Goal: Transaction & Acquisition: Register for event/course

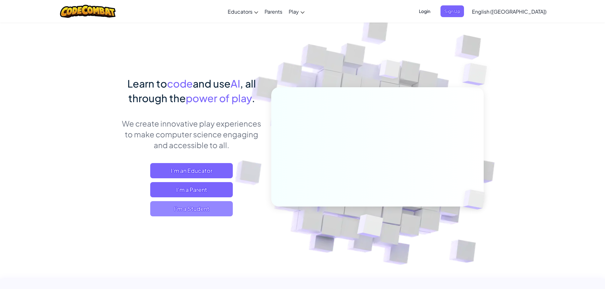
click at [201, 208] on span "I'm a Student" at bounding box center [191, 208] width 83 height 15
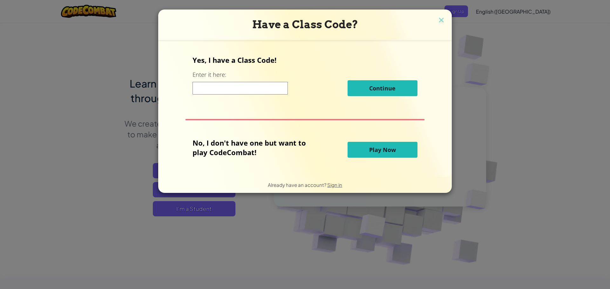
click at [271, 91] on input at bounding box center [239, 88] width 95 height 13
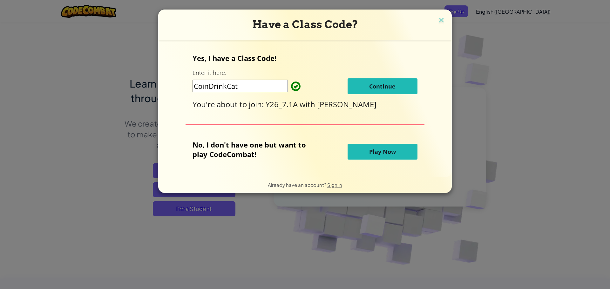
type input "CoinDrinkCat"
click at [389, 82] on button "Continue" at bounding box center [382, 86] width 70 height 16
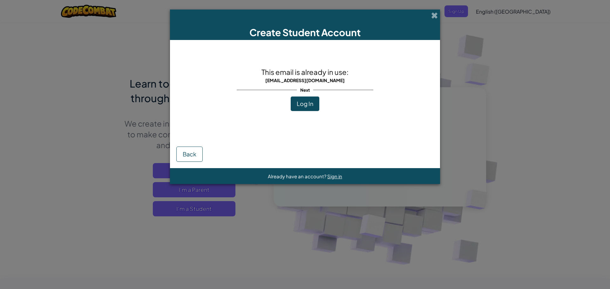
click at [298, 104] on span "Log In" at bounding box center [305, 103] width 17 height 7
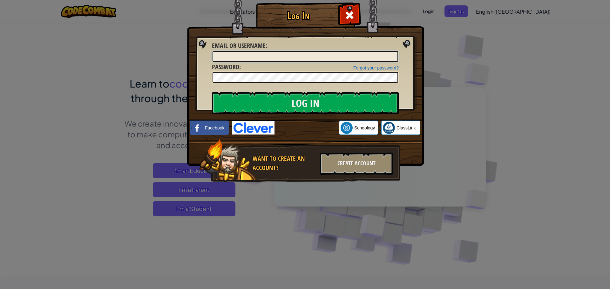
click at [281, 56] on input "Email or Username :" at bounding box center [304, 56] width 185 height 11
click at [296, 100] on input "Log In" at bounding box center [305, 103] width 187 height 22
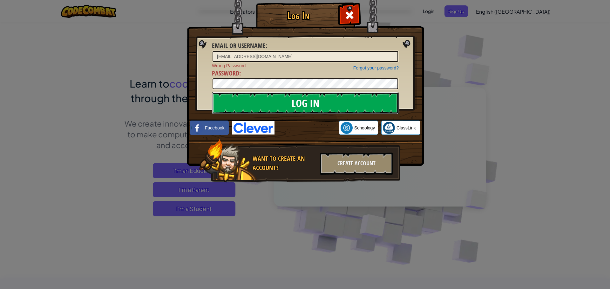
click at [316, 102] on input "Log In" at bounding box center [305, 103] width 187 height 22
click at [221, 106] on input "Log In" at bounding box center [305, 103] width 187 height 22
click at [245, 102] on input "Log In" at bounding box center [305, 103] width 187 height 22
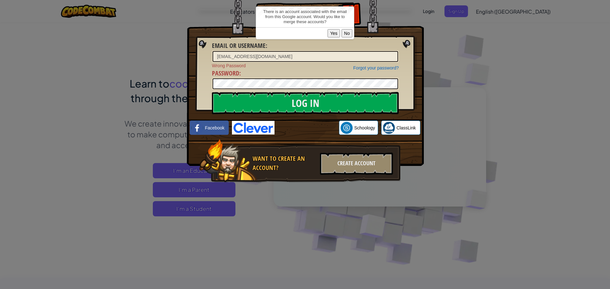
click at [343, 32] on button "No" at bounding box center [346, 33] width 11 height 8
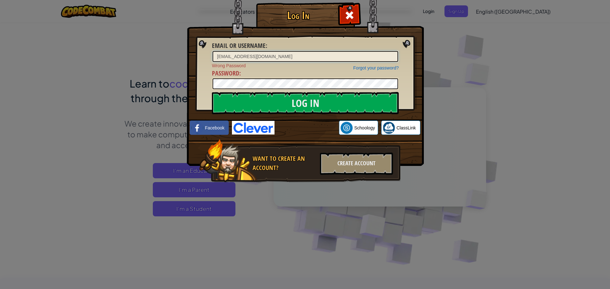
click at [313, 55] on input "[EMAIL_ADDRESS][DOMAIN_NAME]" at bounding box center [304, 56] width 185 height 11
type input "[EMAIL_ADDRESS][DOMAIN_NAME]"
click at [362, 165] on div "Create Account" at bounding box center [356, 164] width 73 height 22
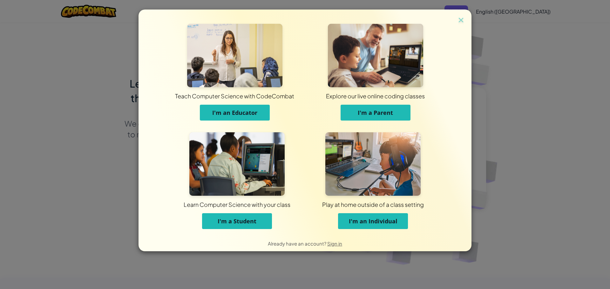
click at [244, 225] on span "I'm a Student" at bounding box center [237, 222] width 39 height 8
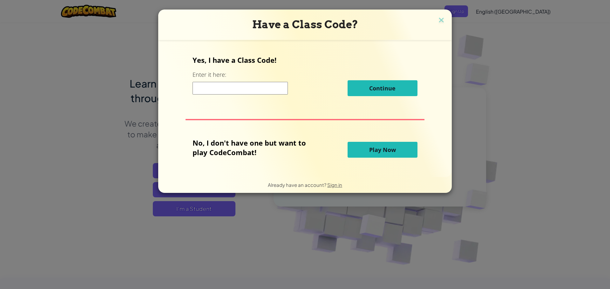
click at [266, 88] on input at bounding box center [239, 88] width 95 height 13
type input "CoinDrinkCat"
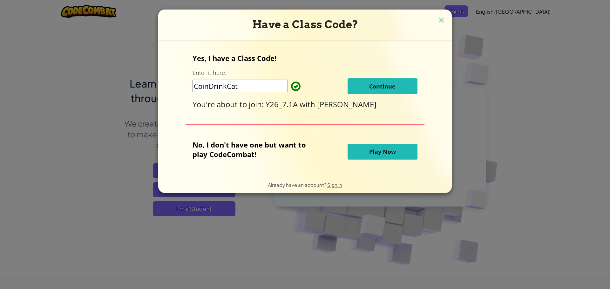
click at [353, 89] on button "Continue" at bounding box center [382, 86] width 70 height 16
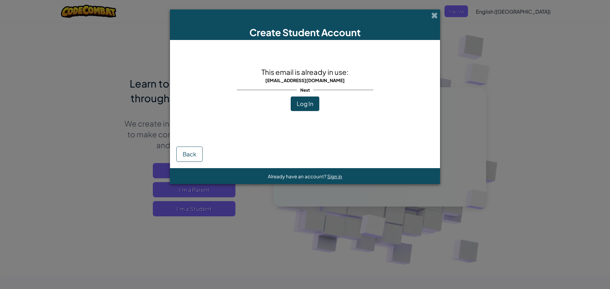
click at [300, 104] on span "Log In" at bounding box center [305, 103] width 17 height 7
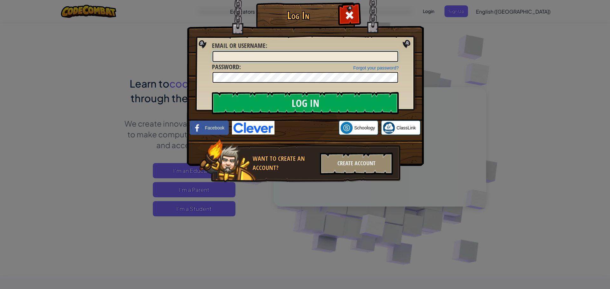
click at [302, 58] on input "Email or Username :" at bounding box center [304, 56] width 185 height 11
type input "[EMAIL_ADDRESS][DOMAIN_NAME]"
click at [298, 99] on input "Log In" at bounding box center [305, 103] width 187 height 22
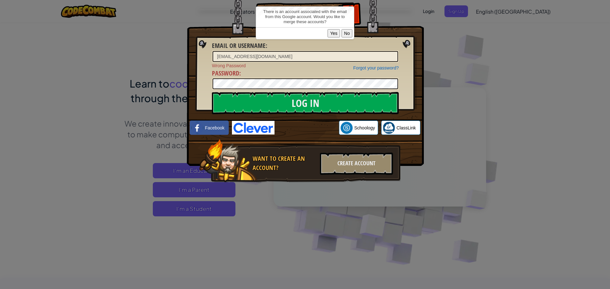
click at [330, 34] on button "Yes" at bounding box center [333, 33] width 12 height 8
